Goal: Task Accomplishment & Management: Complete application form

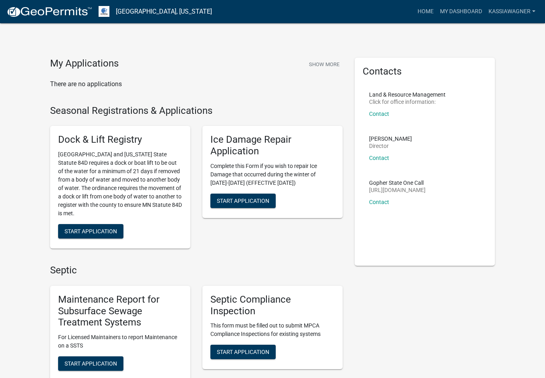
click at [314, 106] on h4 "Seasonal Registrations & Applications" at bounding box center [196, 111] width 293 height 12
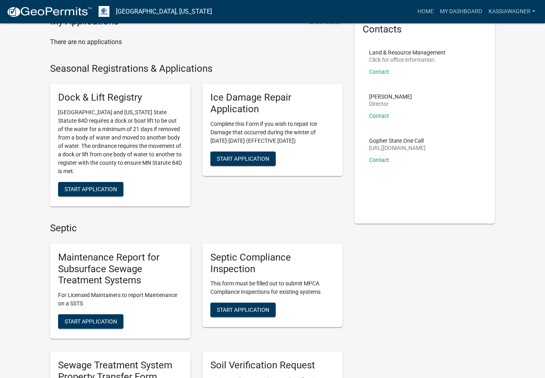
scroll to position [241, 0]
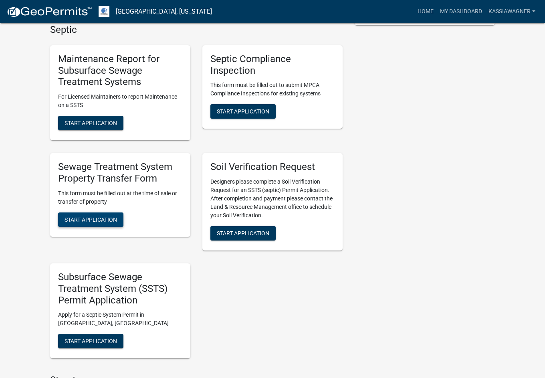
click at [86, 213] on button "Start Application" at bounding box center [90, 220] width 65 height 14
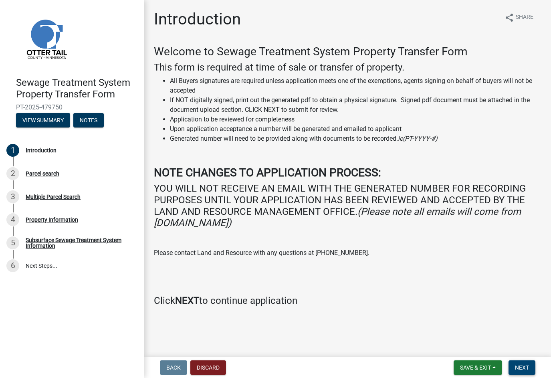
click at [525, 363] on button "Next" at bounding box center [522, 368] width 27 height 14
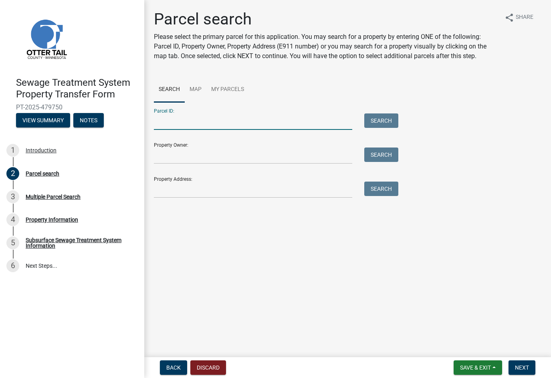
click at [193, 120] on input "Parcel ID:" at bounding box center [253, 121] width 199 height 16
paste input "19000250186000"
type input "19000250186000"
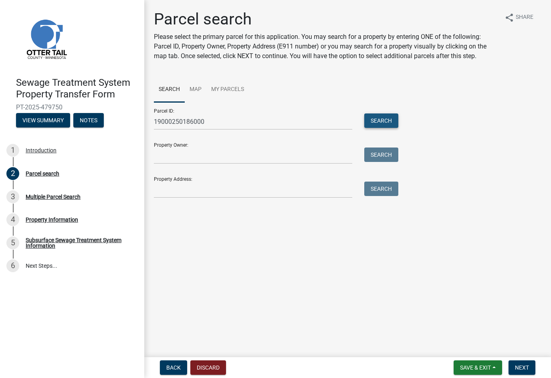
click at [394, 124] on button "Search" at bounding box center [382, 120] width 34 height 14
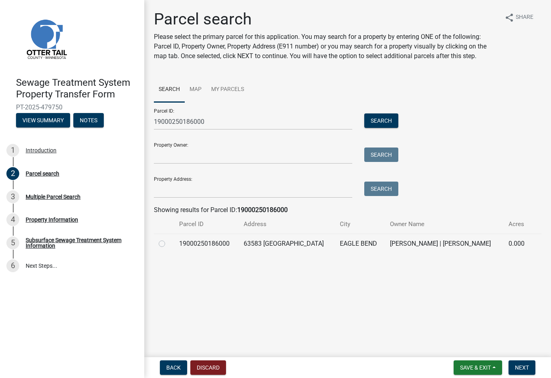
click at [223, 246] on td "19000250186000" at bounding box center [206, 244] width 65 height 20
click at [168, 239] on label at bounding box center [168, 239] width 0 height 0
click at [168, 244] on input "radio" at bounding box center [170, 241] width 5 height 5
radio input "true"
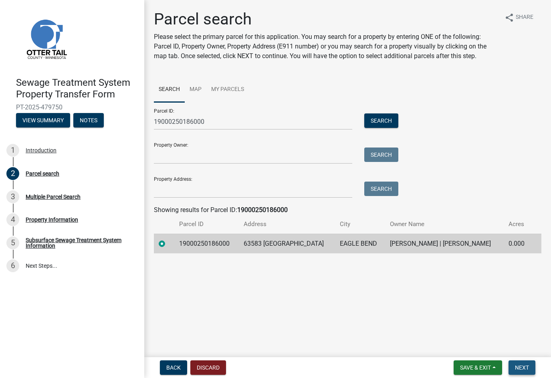
click at [517, 363] on button "Next" at bounding box center [522, 368] width 27 height 14
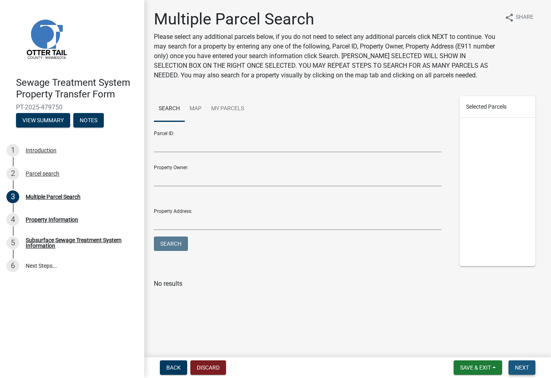
click at [527, 365] on span "Next" at bounding box center [522, 368] width 14 height 6
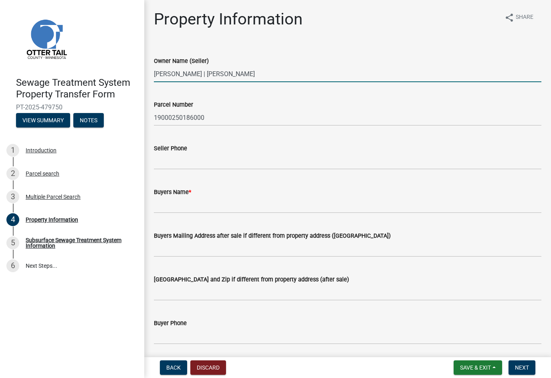
click at [217, 73] on input "[PERSON_NAME] | [PERSON_NAME]" at bounding box center [348, 74] width 388 height 16
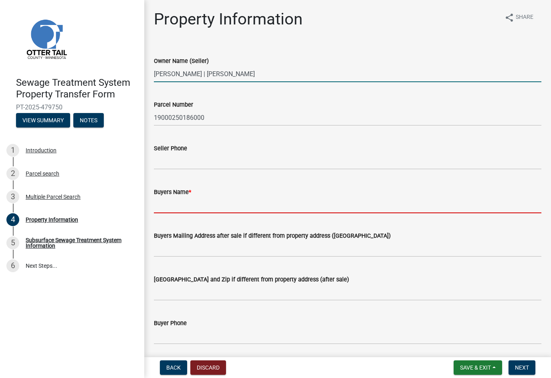
click at [195, 199] on input "Buyers Name *" at bounding box center [348, 205] width 388 height 16
paste input "[PERSON_NAME] | [PERSON_NAME]"
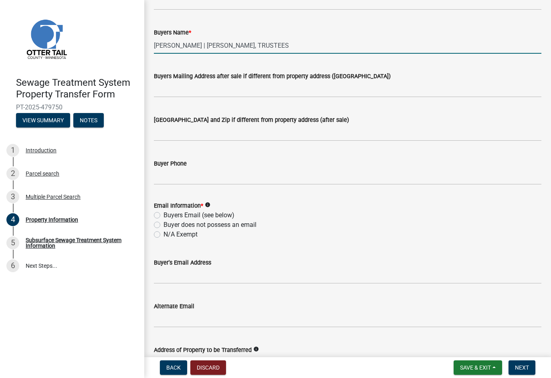
scroll to position [160, 0]
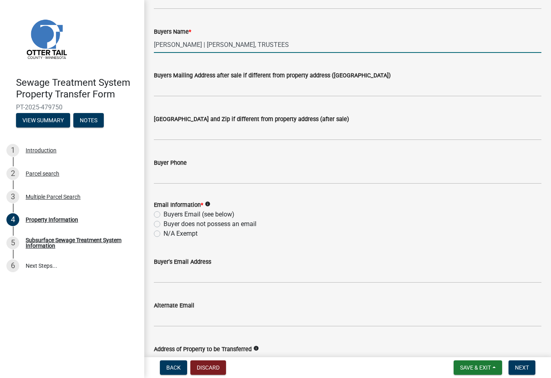
type input "[PERSON_NAME] | [PERSON_NAME], TRUSTEES"
click at [186, 232] on label "N/A Exempt" at bounding box center [181, 234] width 34 height 10
click at [169, 232] on input "N/A Exempt" at bounding box center [166, 231] width 5 height 5
radio input "true"
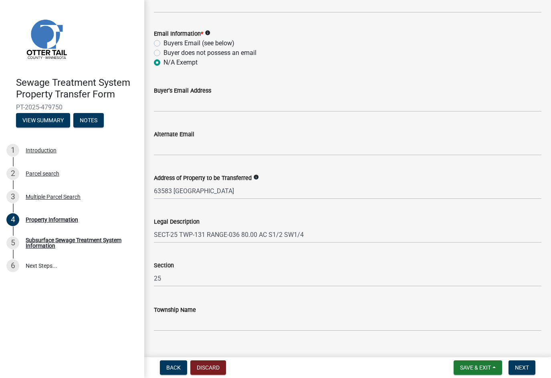
scroll to position [347, 0]
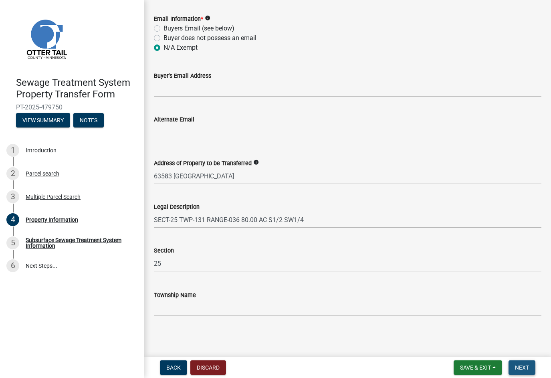
click at [521, 367] on span "Next" at bounding box center [522, 368] width 14 height 6
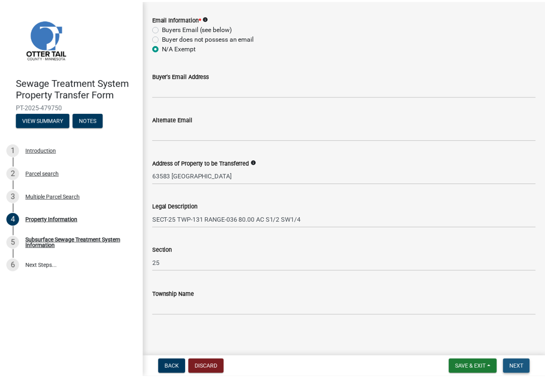
scroll to position [0, 0]
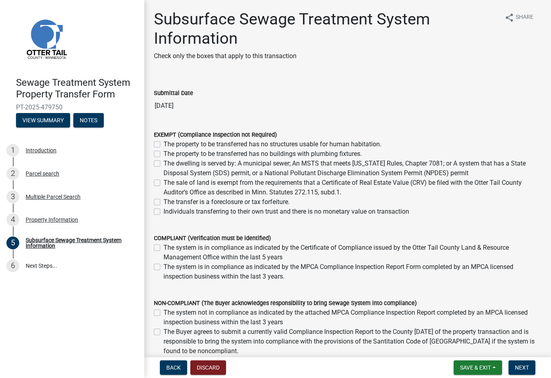
click at [225, 213] on label "Individuals transferring to their own trust and there is no monetary value on t…" at bounding box center [287, 212] width 246 height 10
click at [169, 212] on input "Individuals transferring to their own trust and there is no monetary value on t…" at bounding box center [166, 209] width 5 height 5
checkbox input "true"
checkbox input "false"
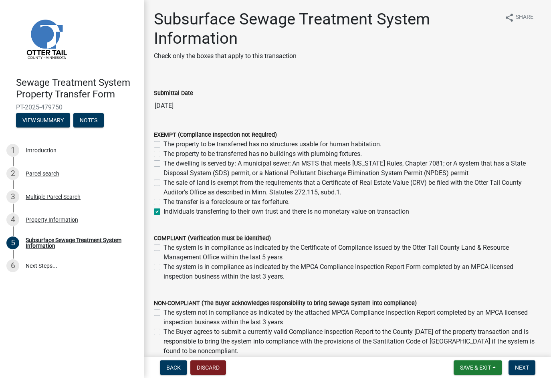
checkbox input "false"
checkbox input "true"
click at [523, 363] on button "Next" at bounding box center [522, 368] width 27 height 14
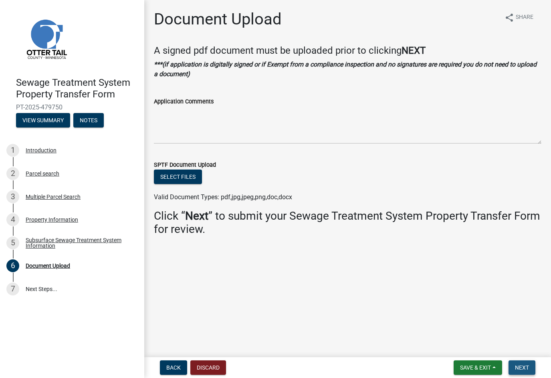
click at [525, 361] on button "Next" at bounding box center [522, 368] width 27 height 14
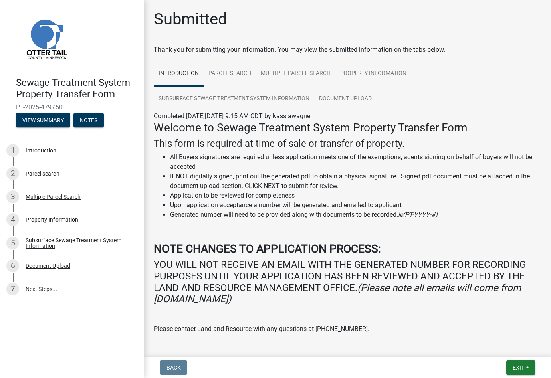
click at [383, 26] on div "Submitted" at bounding box center [348, 23] width 388 height 26
click at [523, 370] on span "Exit" at bounding box center [519, 368] width 12 height 6
click at [504, 349] on button "Save & Exit" at bounding box center [504, 346] width 64 height 19
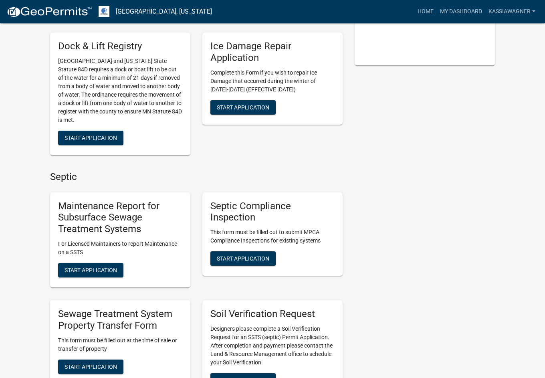
scroll to position [281, 0]
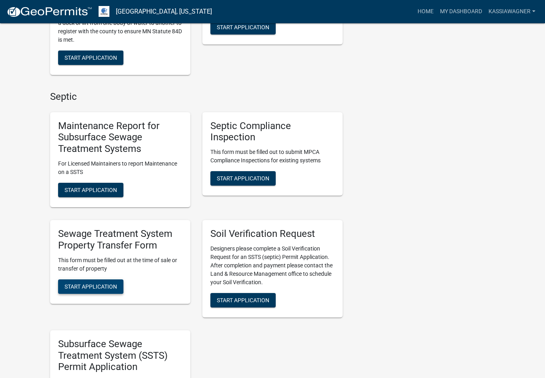
click at [103, 284] on span "Start Application" at bounding box center [91, 286] width 53 height 6
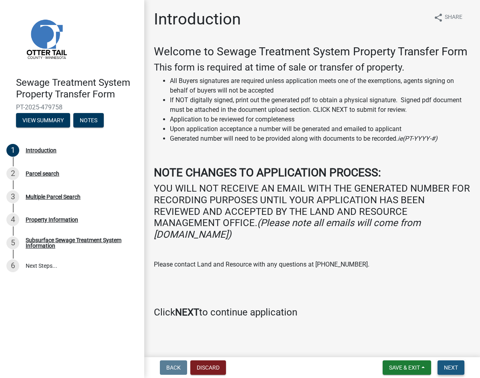
click at [445, 365] on span "Next" at bounding box center [451, 368] width 14 height 6
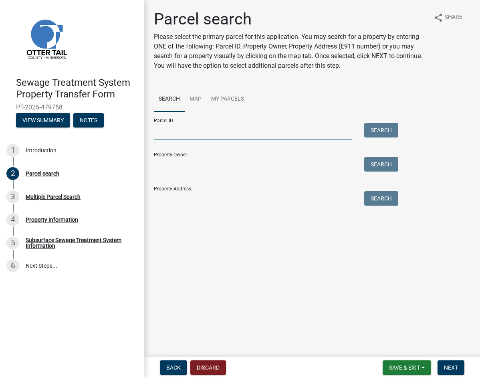
click at [243, 134] on input "Parcel ID:" at bounding box center [253, 131] width 199 height 16
paste input "19000360262000"
type input "19000360262000"
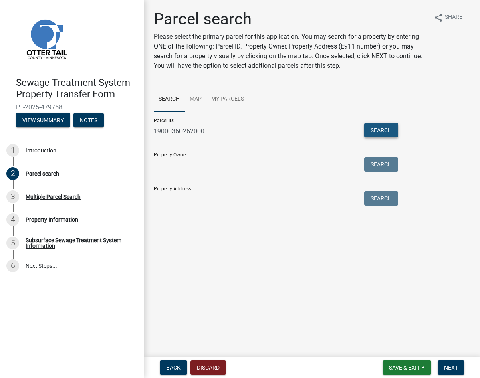
click at [394, 130] on button "Search" at bounding box center [382, 130] width 34 height 14
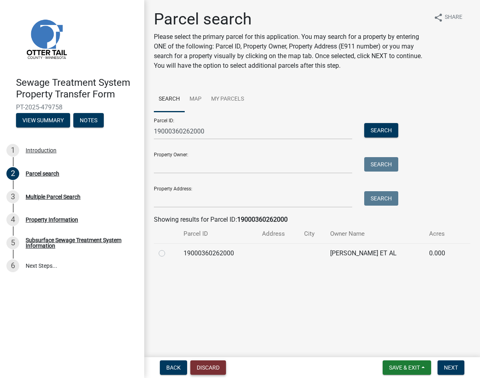
click at [201, 367] on button "Discard" at bounding box center [209, 368] width 36 height 14
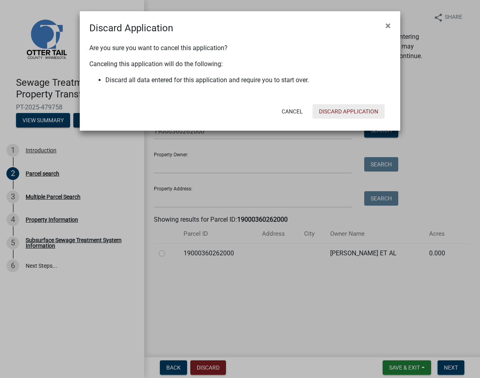
click at [330, 114] on button "Discard Application" at bounding box center [349, 111] width 72 height 14
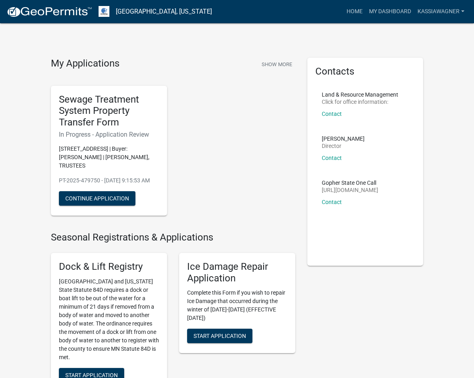
click at [393, 12] on link "My Dashboard" at bounding box center [390, 11] width 49 height 15
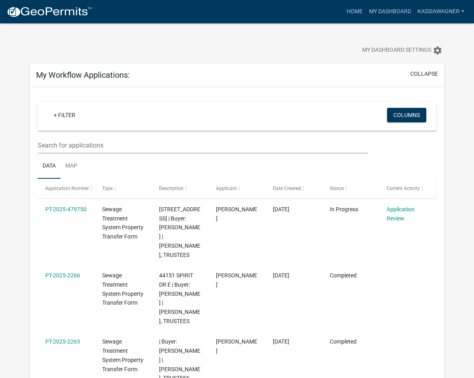
click at [420, 188] on span at bounding box center [422, 189] width 5 height 6
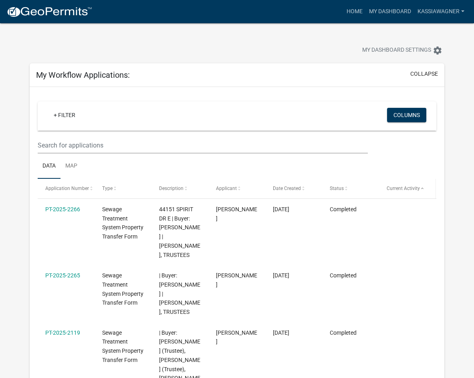
click at [411, 188] on span "Current Activity" at bounding box center [403, 189] width 33 height 6
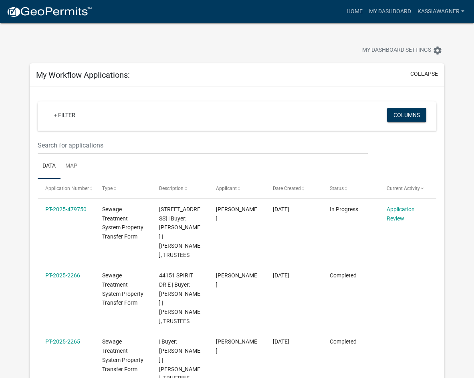
click at [359, 14] on link "Home" at bounding box center [355, 11] width 22 height 15
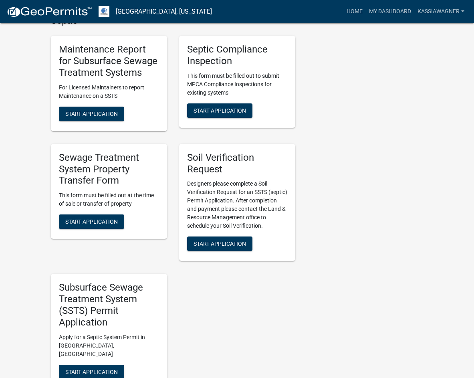
scroll to position [401, 0]
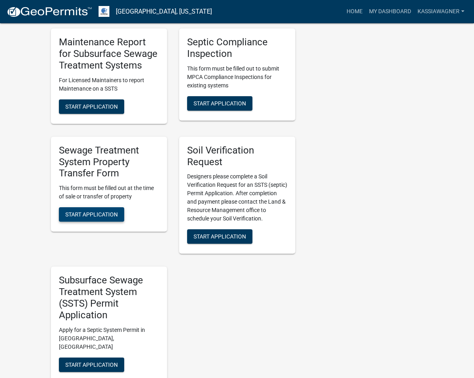
click at [91, 218] on span "Start Application" at bounding box center [91, 214] width 53 height 6
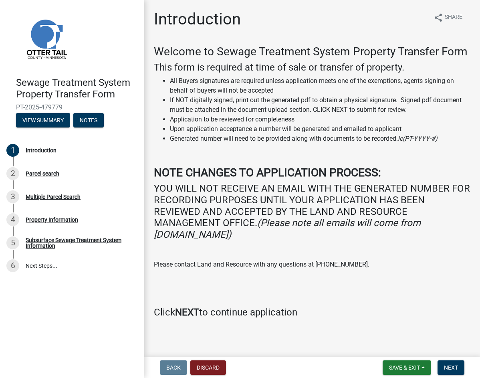
click at [338, 276] on p at bounding box center [312, 281] width 317 height 10
click at [460, 365] on button "Next" at bounding box center [451, 368] width 27 height 14
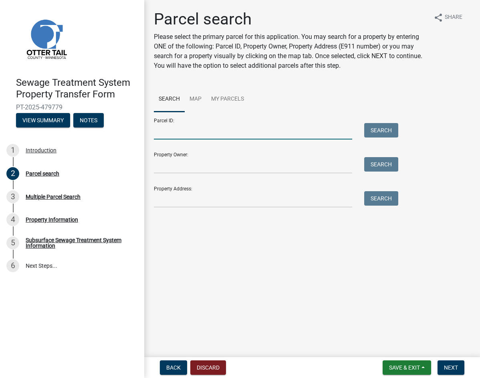
click at [193, 130] on input "Parcel ID:" at bounding box center [253, 131] width 199 height 16
paste input "19000360262000"
type input "19000360262000"
click at [391, 128] on button "Search" at bounding box center [382, 130] width 34 height 14
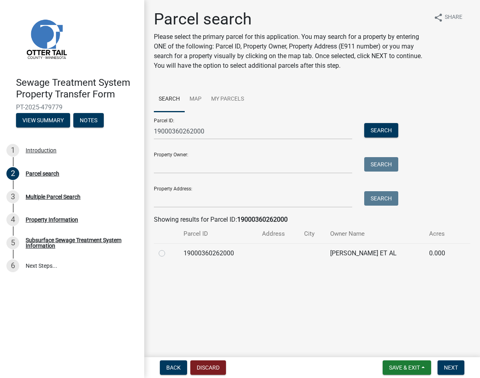
click at [215, 252] on td "19000360262000" at bounding box center [218, 253] width 78 height 20
click at [168, 249] on label at bounding box center [168, 249] width 0 height 0
click at [168, 253] on input "radio" at bounding box center [170, 251] width 5 height 5
radio input "true"
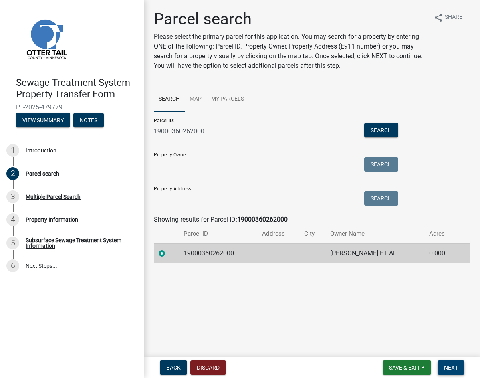
click at [451, 367] on span "Next" at bounding box center [451, 368] width 14 height 6
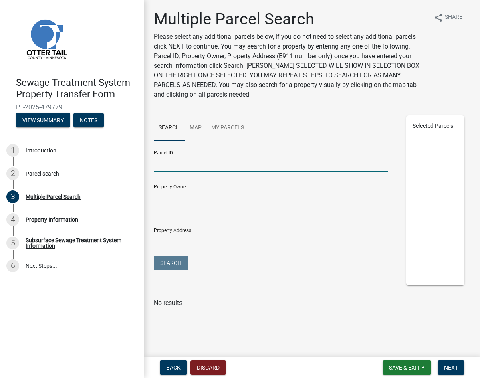
click at [229, 160] on input "Parcel ID:" at bounding box center [271, 163] width 235 height 16
paste input "19000360261001"
type input "19000360261001"
click at [171, 265] on button "Search" at bounding box center [171, 263] width 34 height 14
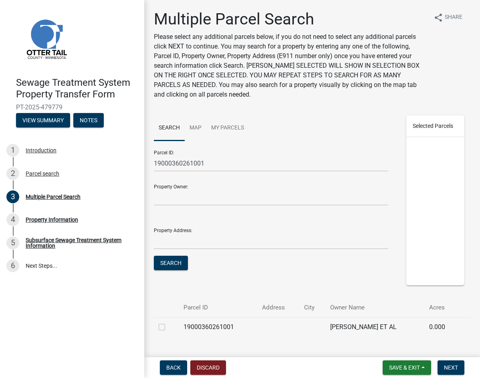
drag, startPoint x: 163, startPoint y: 326, endPoint x: 207, endPoint y: 327, distance: 44.1
click at [168, 322] on label at bounding box center [168, 322] width 0 height 0
click at [168, 326] on input "checkbox" at bounding box center [170, 324] width 5 height 5
checkbox input "true"
click at [450, 367] on span "Next" at bounding box center [451, 368] width 14 height 6
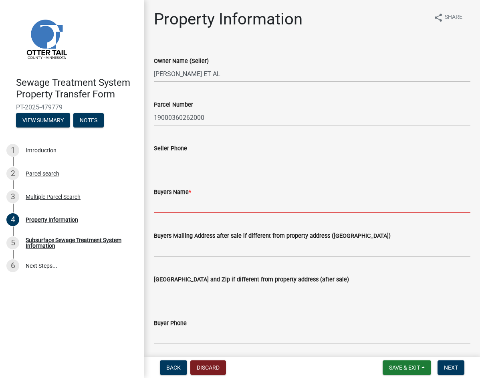
click at [183, 205] on input "Buyers Name *" at bounding box center [312, 205] width 317 height 16
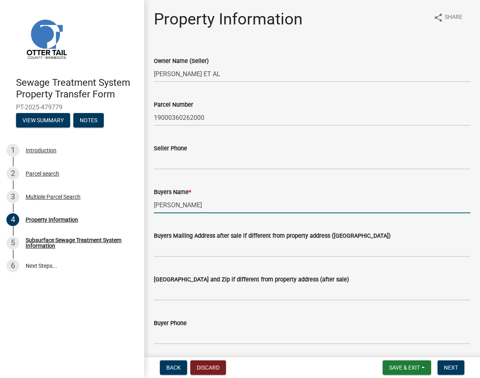
type input "[PERSON_NAME] | [PERSON_NAME], TRUSTEES"
drag, startPoint x: 300, startPoint y: 206, endPoint x: 113, endPoint y: 190, distance: 187.5
click at [113, 190] on div "Sewage Treatment System Property Transfer Form PT-2025-479779 View Summary Note…" at bounding box center [240, 189] width 480 height 378
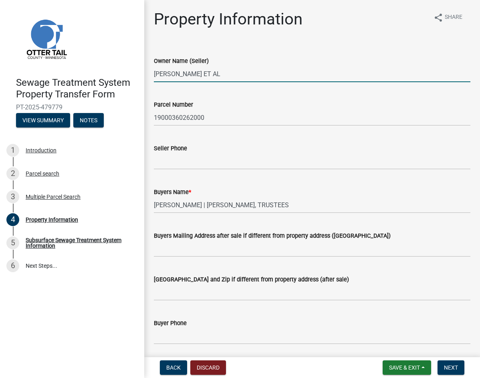
drag, startPoint x: 248, startPoint y: 70, endPoint x: 142, endPoint y: 76, distance: 105.6
click at [142, 76] on div "Sewage Treatment System Property Transfer Form PT-2025-479779 View Summary Note…" at bounding box center [240, 189] width 480 height 378
paste input "[PERSON_NAME] | [PERSON_NAME], TRUSTEES"
click at [282, 73] on input "[PERSON_NAME] | [PERSON_NAME], TRUSTEES" at bounding box center [312, 74] width 317 height 16
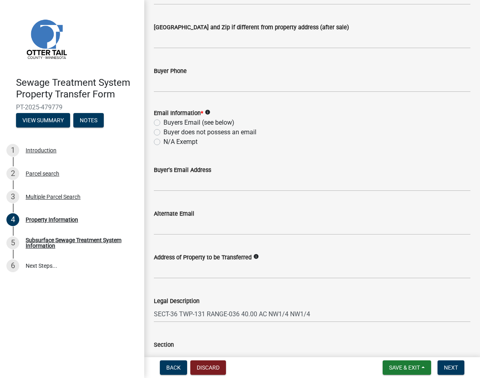
scroll to position [281, 0]
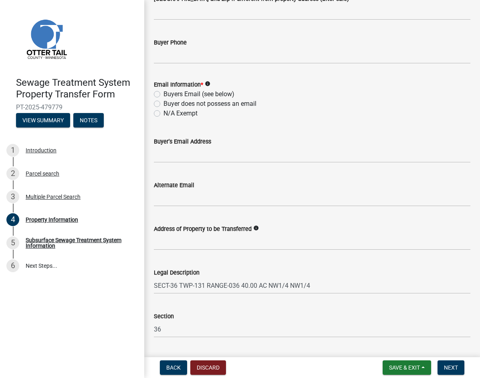
type input "[PERSON_NAME] | [PERSON_NAME]"
click at [166, 113] on label "N/A Exempt" at bounding box center [181, 114] width 34 height 10
click at [166, 113] on input "N/A Exempt" at bounding box center [166, 111] width 5 height 5
radio input "true"
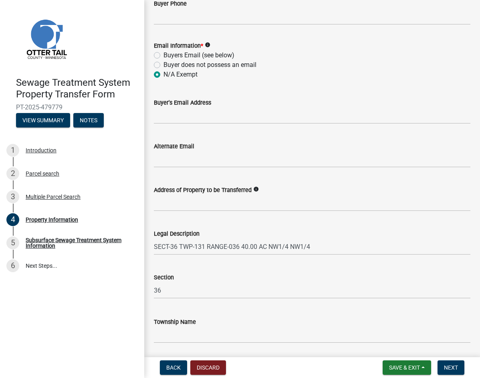
scroll to position [347, 0]
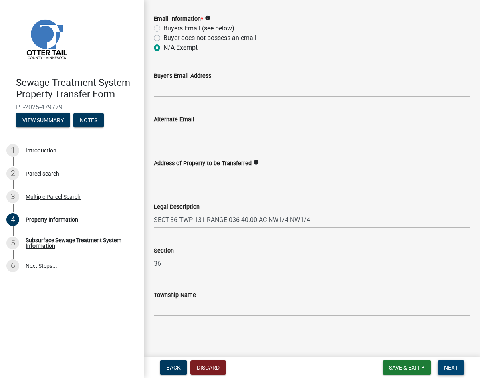
click at [458, 366] on span "Next" at bounding box center [451, 368] width 14 height 6
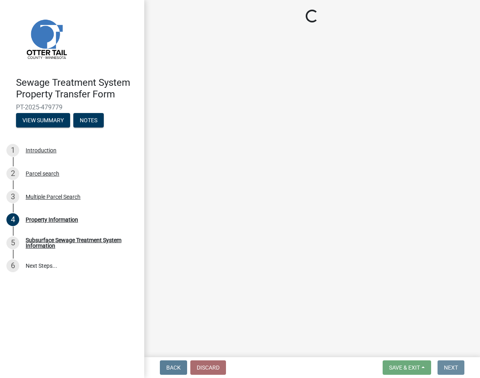
scroll to position [0, 0]
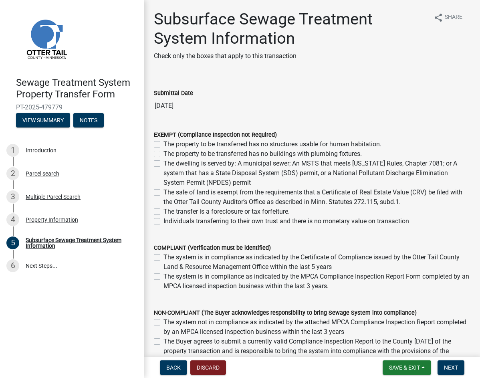
click at [213, 220] on label "Individuals transferring to their own trust and there is no monetary value on t…" at bounding box center [287, 222] width 246 height 10
click at [169, 220] on input "Individuals transferring to their own trust and there is no monetary value on t…" at bounding box center [166, 219] width 5 height 5
checkbox input "true"
checkbox input "false"
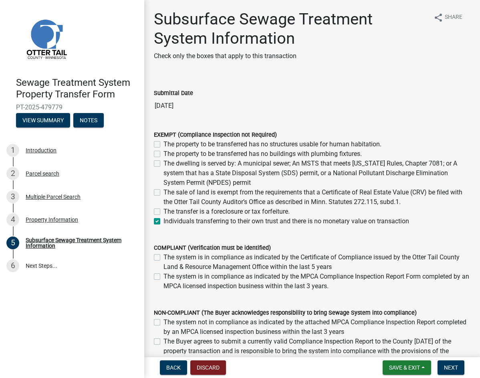
checkbox input "false"
checkbox input "true"
click at [453, 368] on span "Next" at bounding box center [451, 368] width 14 height 6
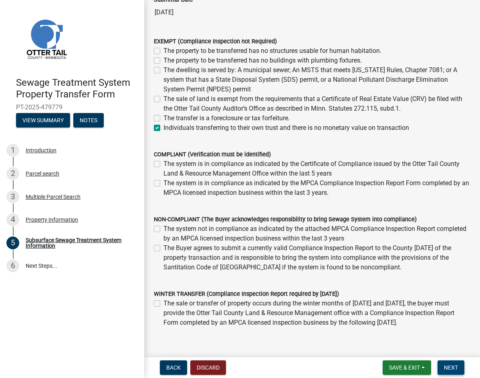
scroll to position [131, 0]
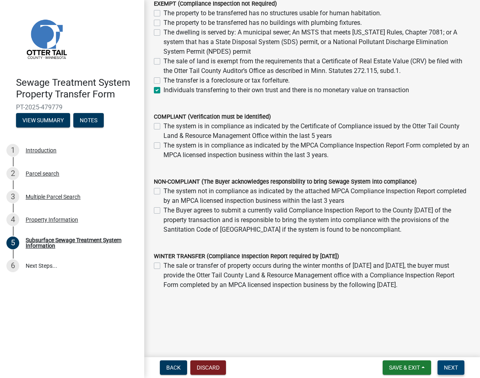
click at [441, 371] on button "Next" at bounding box center [451, 368] width 27 height 14
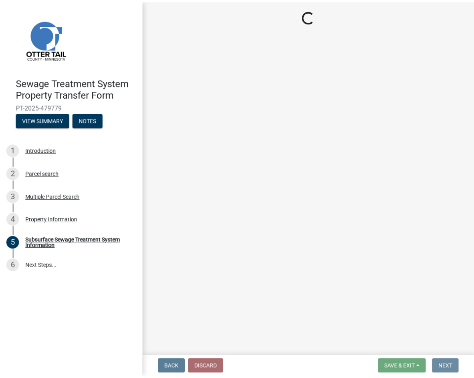
scroll to position [0, 0]
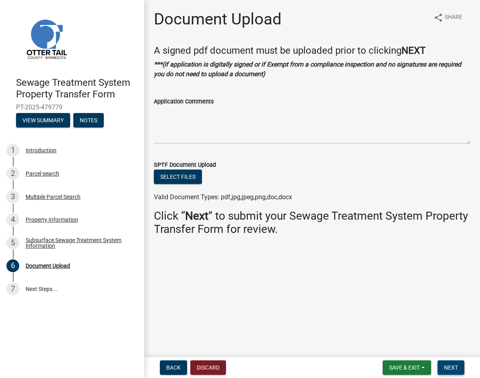
click at [441, 371] on button "Next" at bounding box center [451, 368] width 27 height 14
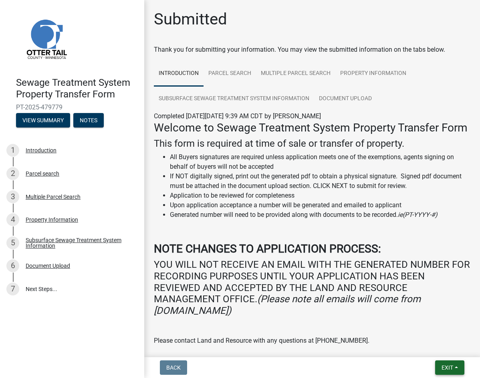
click at [456, 369] on button "Exit" at bounding box center [450, 368] width 29 height 14
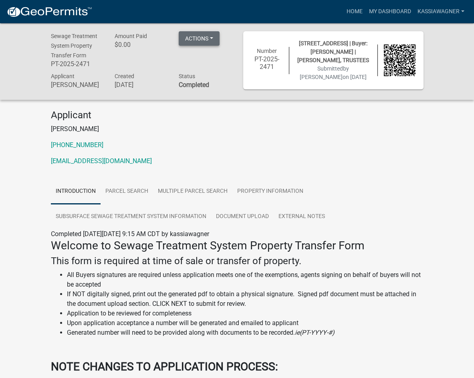
click at [211, 39] on button "Actions" at bounding box center [199, 38] width 41 height 14
click at [214, 58] on link "Printer Friendly" at bounding box center [211, 59] width 64 height 19
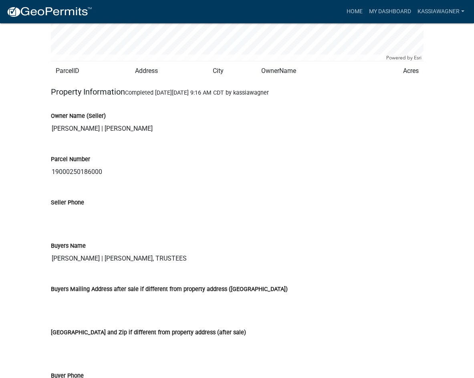
scroll to position [922, 0]
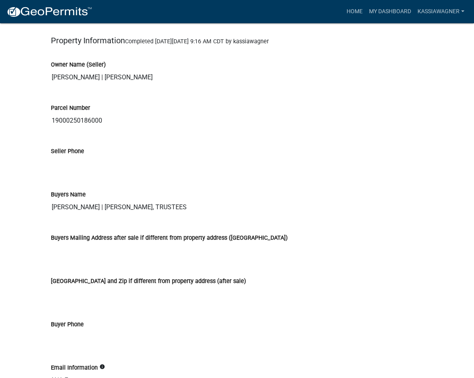
click at [352, 143] on div "Seller Phone" at bounding box center [237, 153] width 373 height 37
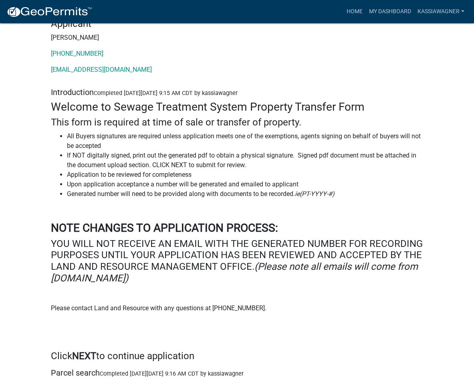
scroll to position [0, 0]
